Goal: Task Accomplishment & Management: Manage account settings

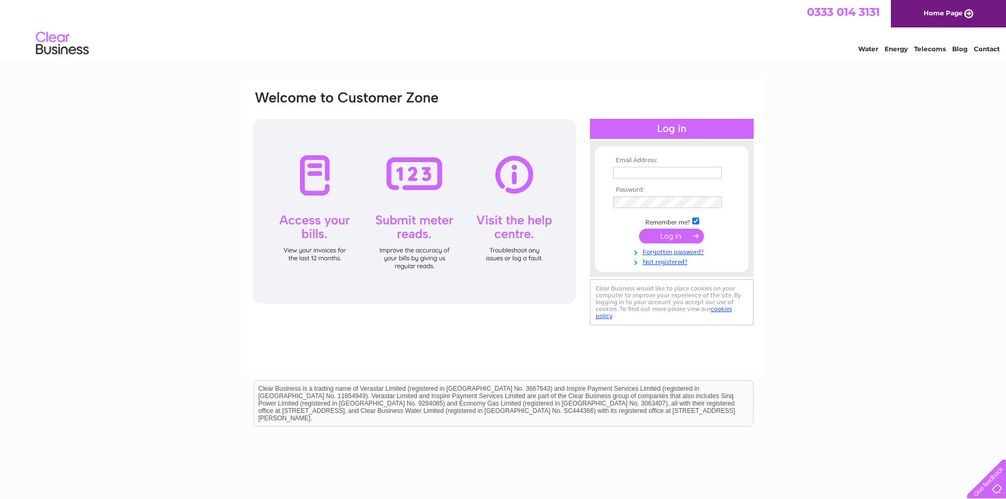
drag, startPoint x: 0, startPoint y: 0, endPoint x: 669, endPoint y: 169, distance: 690.3
click at [669, 169] on input "text" at bounding box center [667, 173] width 109 height 12
type input "[EMAIL_ADDRESS][DOMAIN_NAME]"
click at [670, 235] on input "submit" at bounding box center [671, 237] width 65 height 15
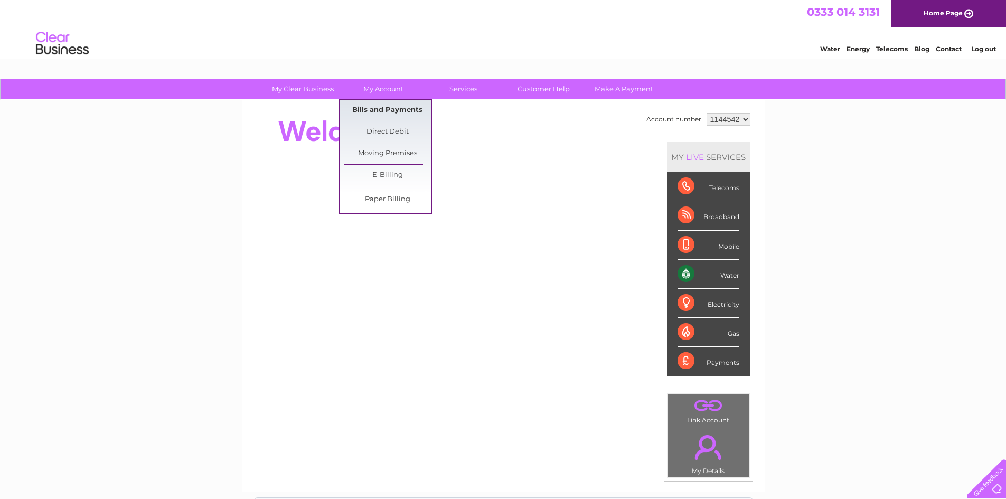
click at [383, 108] on link "Bills and Payments" at bounding box center [387, 110] width 87 height 21
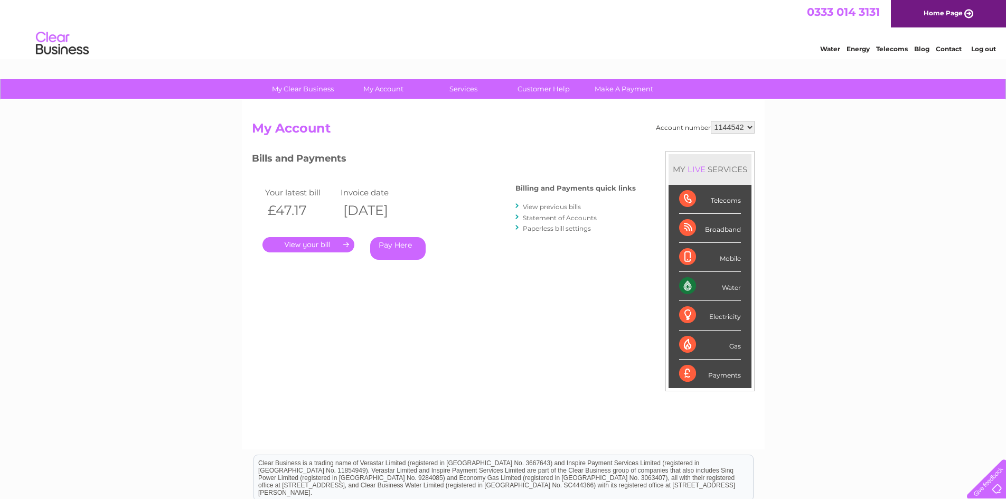
click at [329, 242] on link "." at bounding box center [309, 244] width 92 height 15
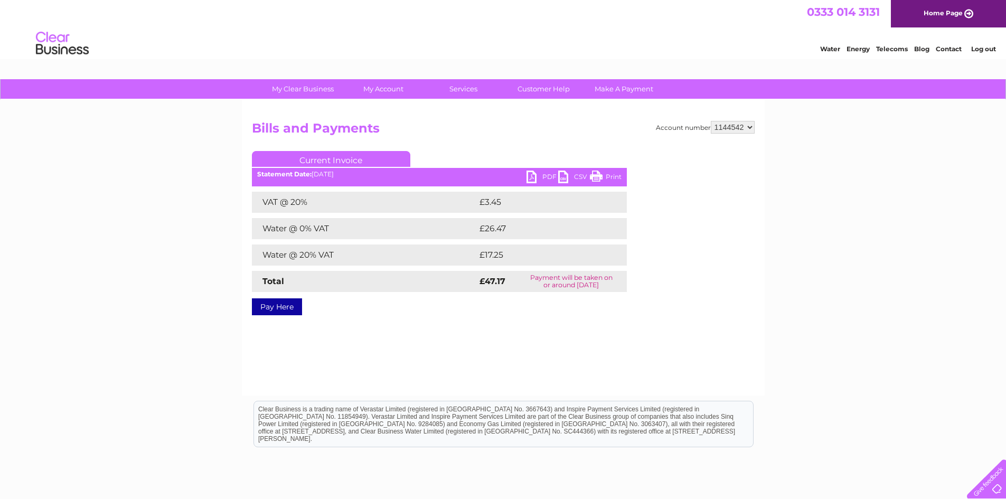
click at [529, 179] on link "PDF" at bounding box center [543, 178] width 32 height 15
